Goal: Task Accomplishment & Management: Use online tool/utility

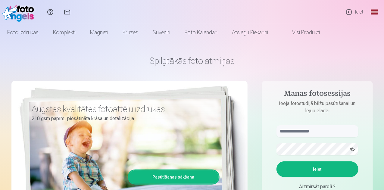
click at [357, 12] on link "Ieiet" at bounding box center [355, 12] width 28 height 24
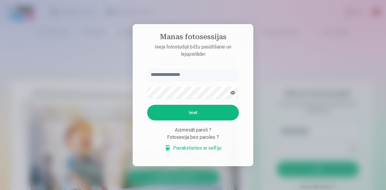
type input "*"
type input "**********"
click at [186, 113] on button "Ieiet" at bounding box center [193, 113] width 92 height 16
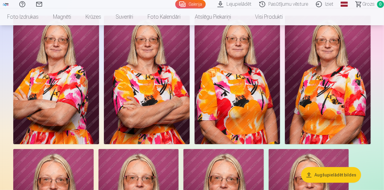
scroll to position [32, 0]
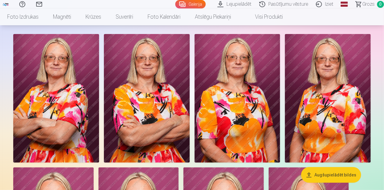
click at [325, 176] on button "Augšupielādēt bildes" at bounding box center [331, 175] width 60 height 16
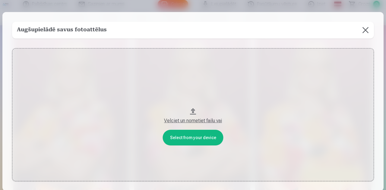
click at [358, 34] on button at bounding box center [365, 30] width 17 height 17
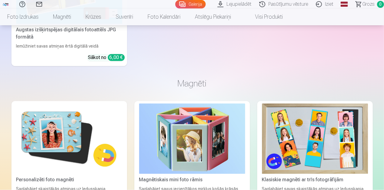
scroll to position [527, 0]
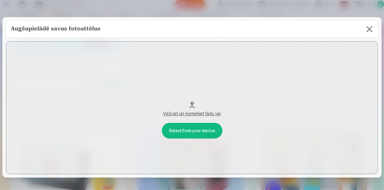
scroll to position [528, 0]
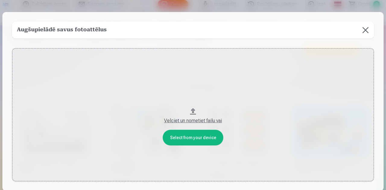
click at [194, 121] on div "Velciet un nometiet failu vai" at bounding box center [192, 120] width 349 height 7
click at [198, 145] on button "Velciet un nometiet failu vai" at bounding box center [192, 114] width 361 height 133
click at [360, 31] on button at bounding box center [365, 30] width 17 height 17
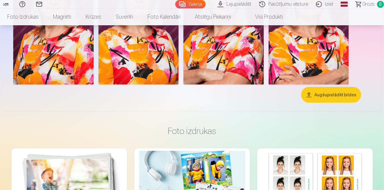
scroll to position [0, 0]
